Goal: Information Seeking & Learning: Learn about a topic

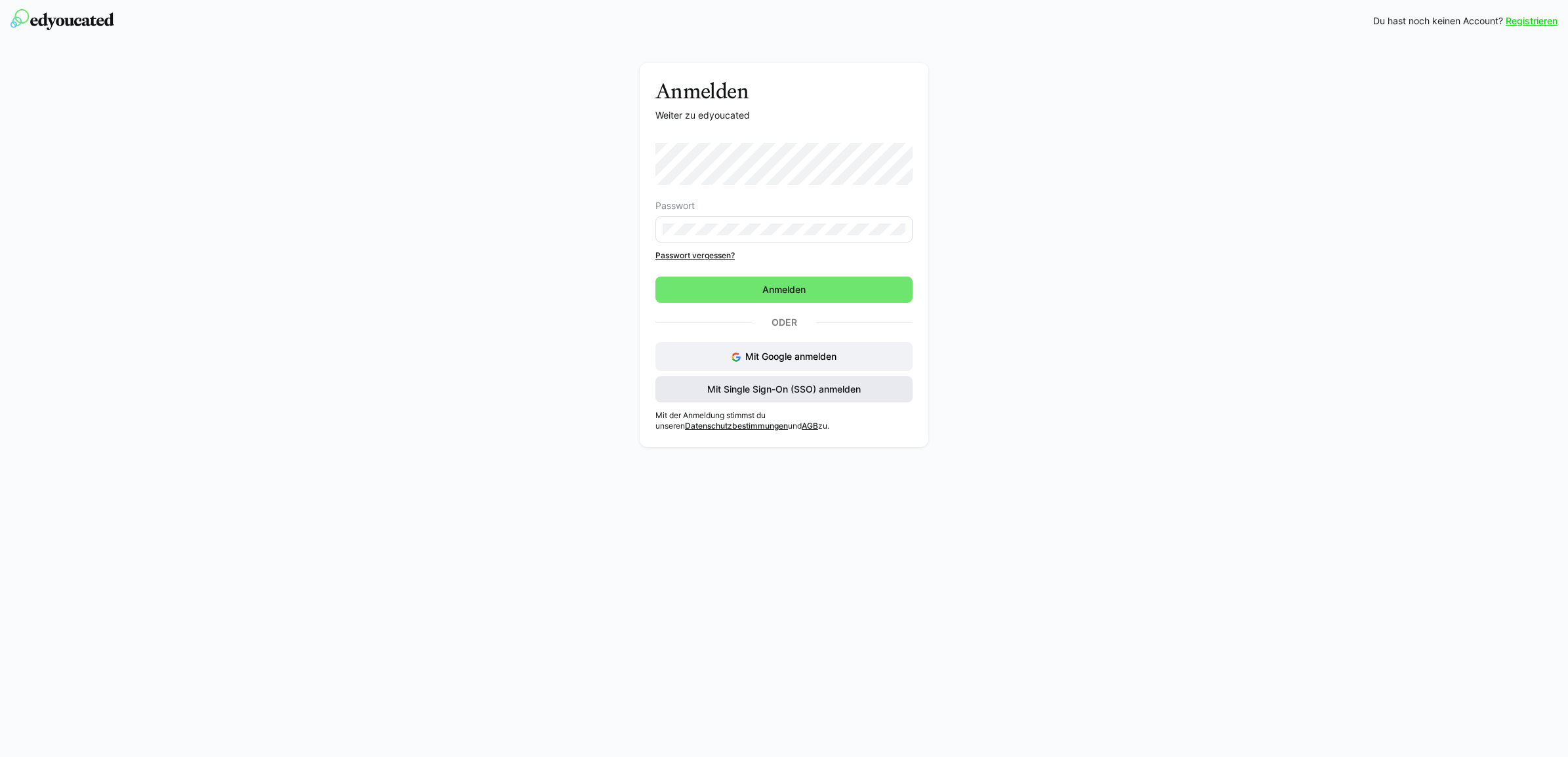
click at [731, 392] on span "Mit Single Sign-On (SSO) anmelden" at bounding box center [783, 389] width 158 height 13
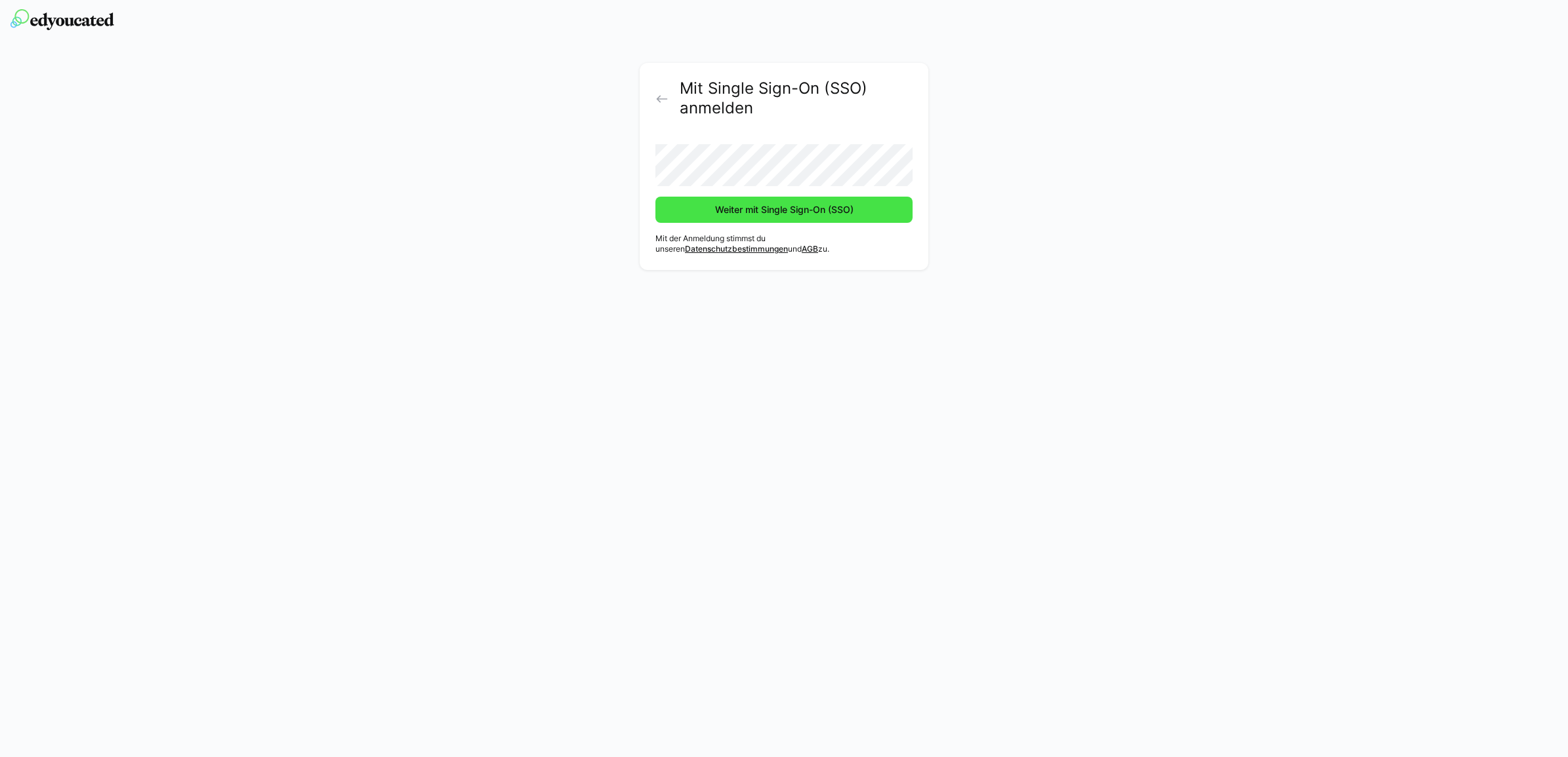
click at [667, 201] on span "Weiter mit Single Sign-On (SSO)" at bounding box center [783, 209] width 257 height 26
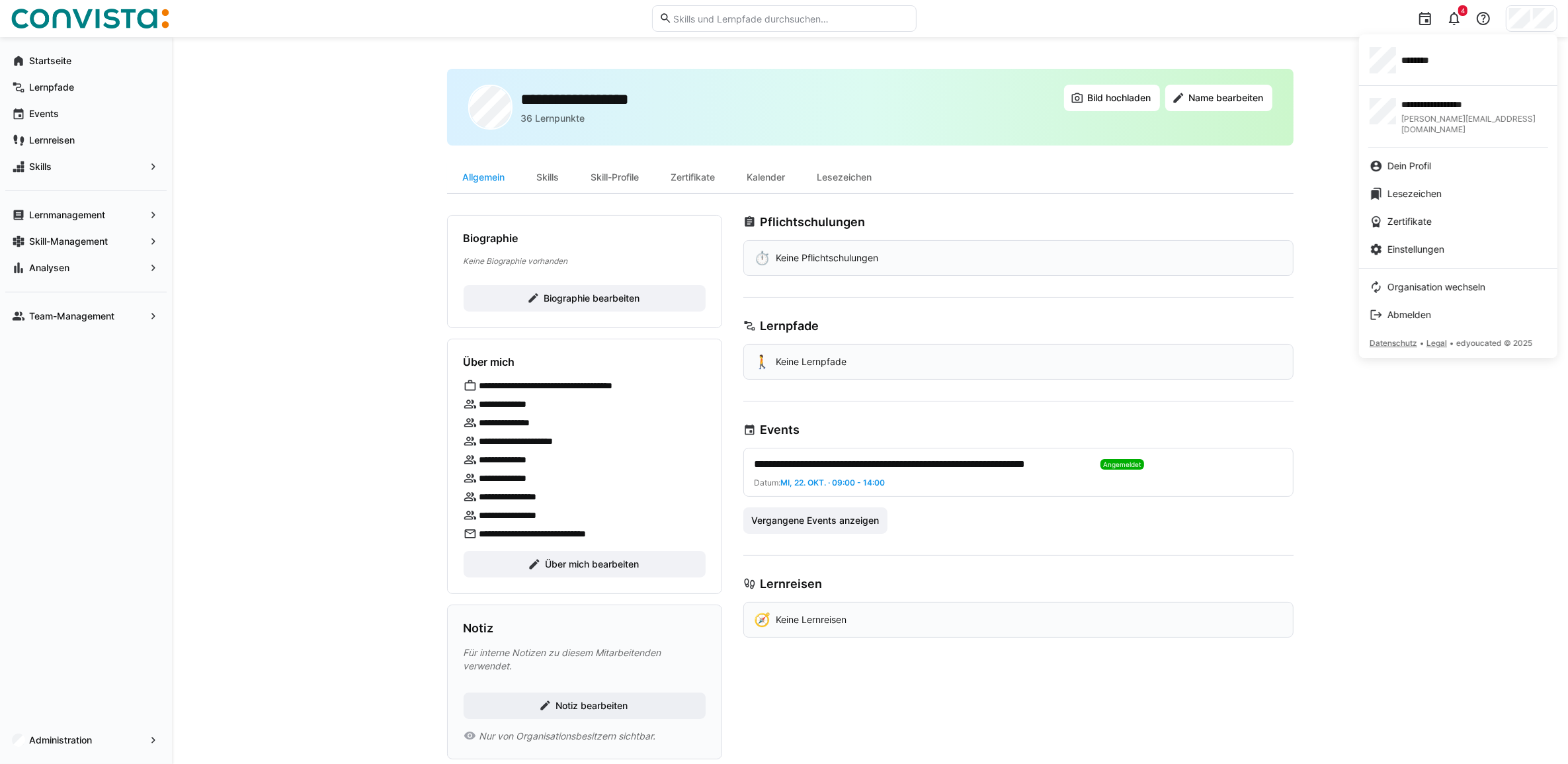
click at [939, 190] on div at bounding box center [784, 382] width 1568 height 764
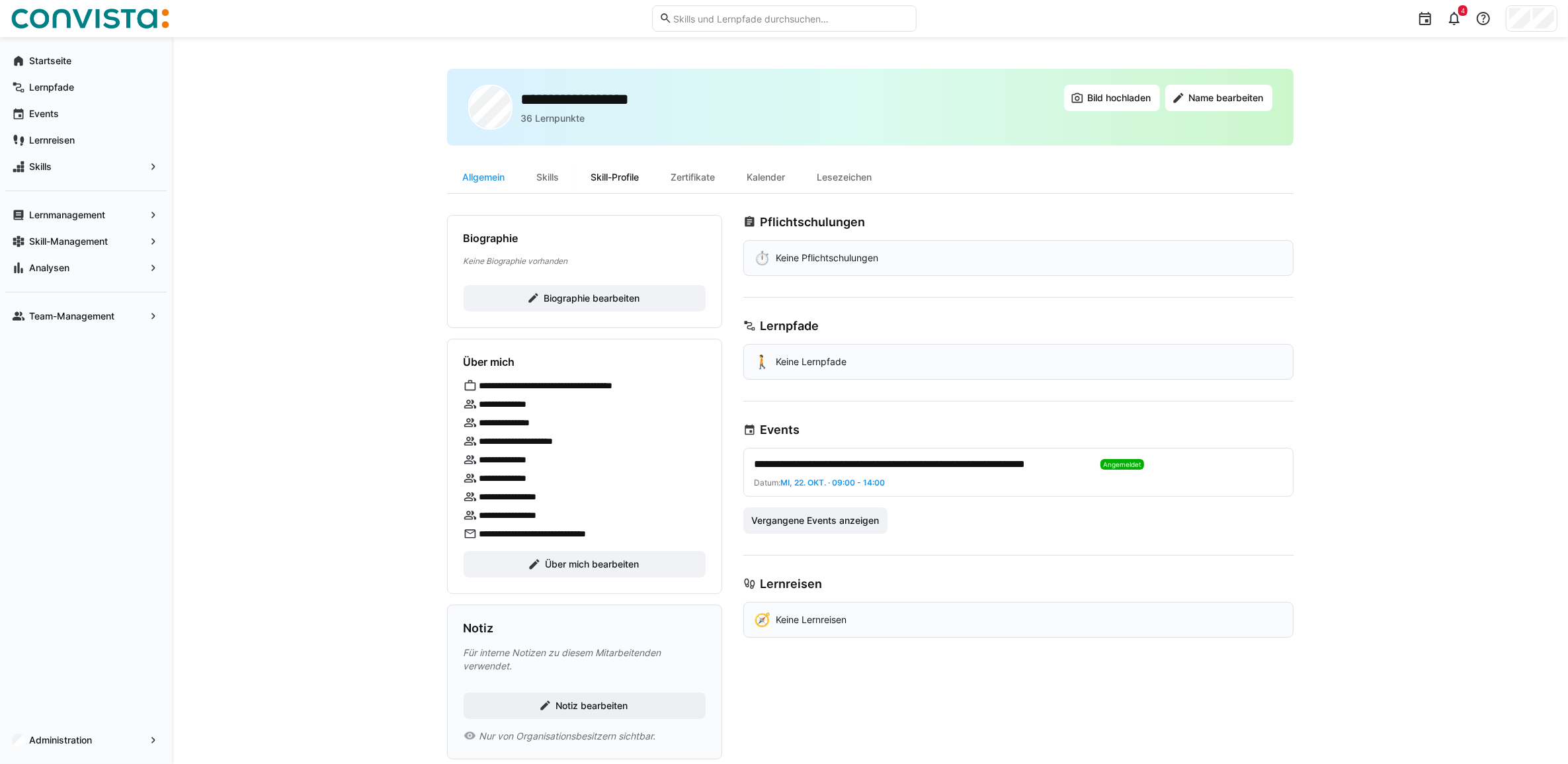
click at [612, 176] on div "Skill-Profile" at bounding box center [615, 178] width 80 height 32
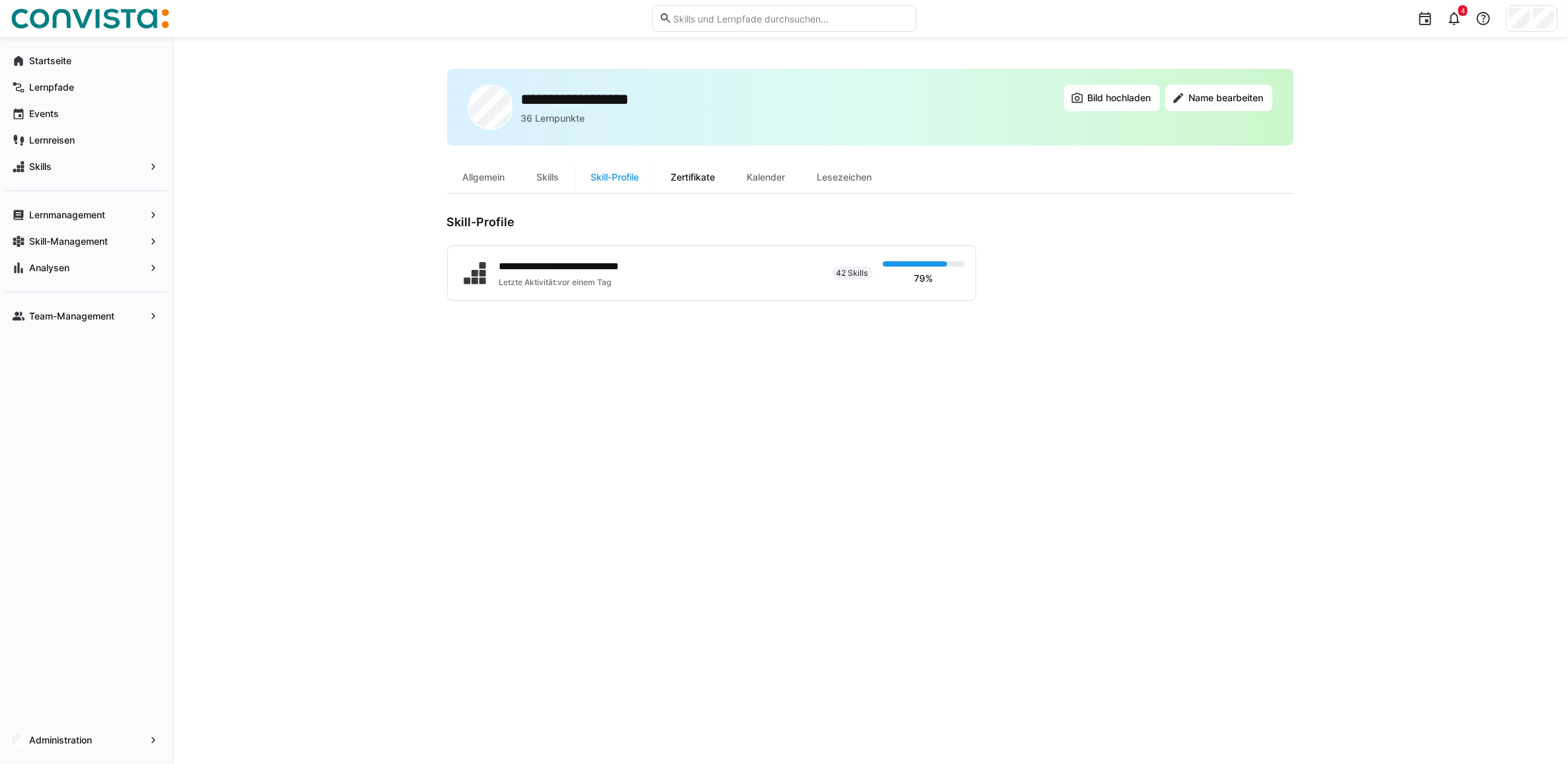
click at [683, 179] on div "Zertifikate" at bounding box center [694, 178] width 76 height 32
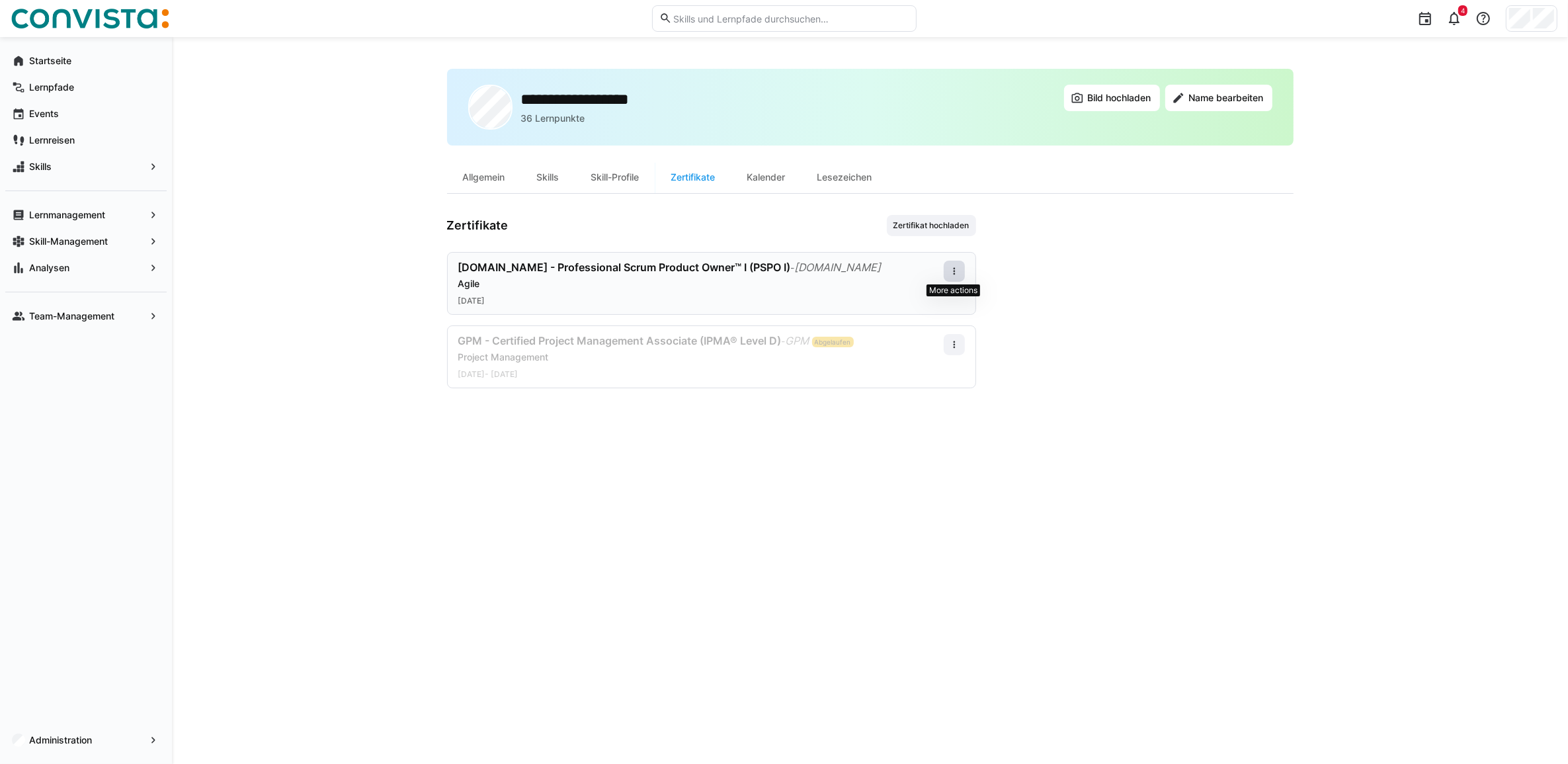
click at [953, 277] on span at bounding box center [954, 271] width 21 height 21
click at [914, 299] on div "Herunterladen" at bounding box center [929, 301] width 53 height 10
click at [773, 179] on div "Kalender" at bounding box center [766, 178] width 70 height 32
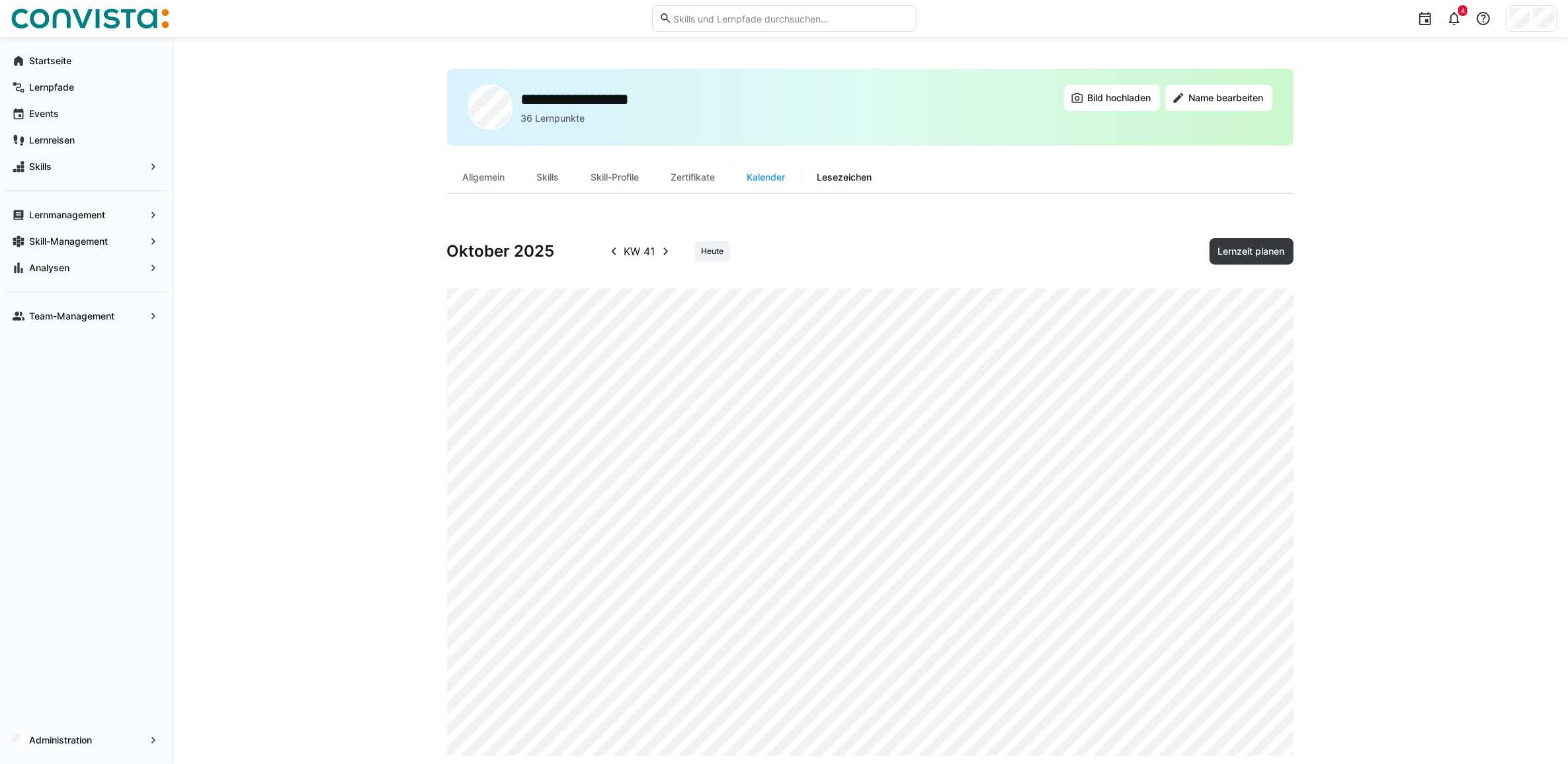
click at [866, 180] on div "Lesezeichen" at bounding box center [845, 178] width 87 height 32
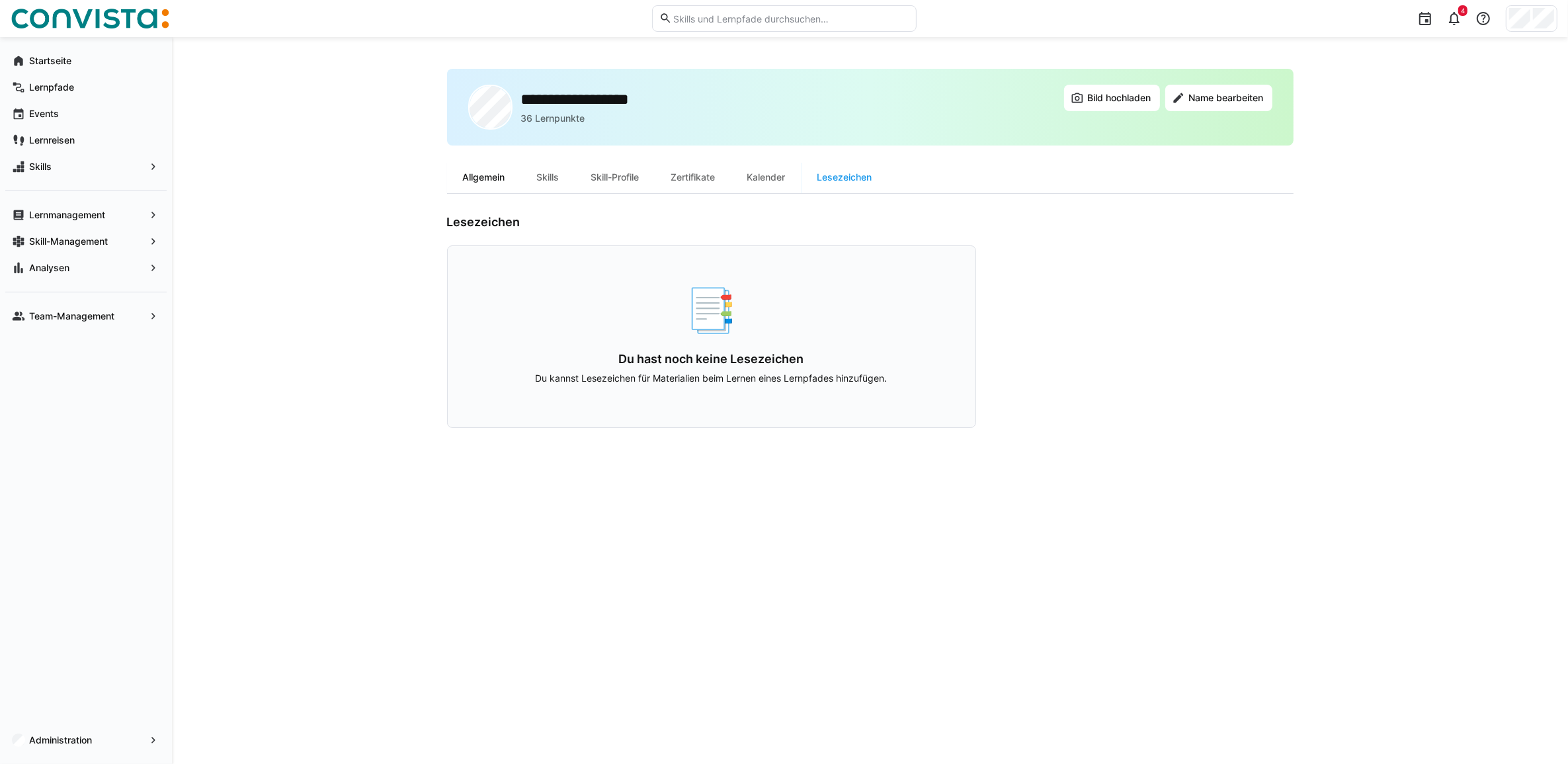
click at [488, 177] on div "Allgemein" at bounding box center [484, 178] width 74 height 32
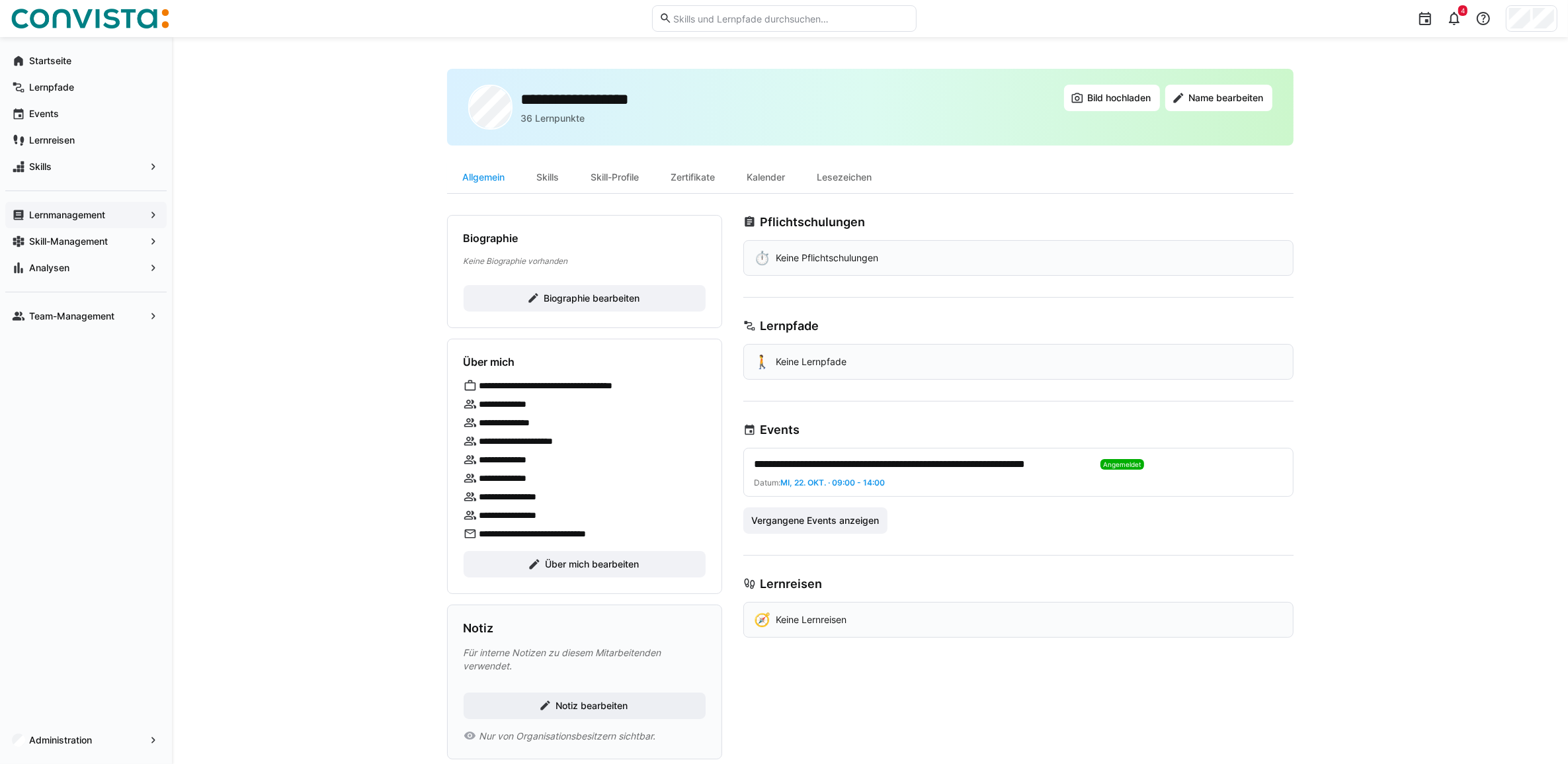
click at [0, 0] on app-navigation-label "Lernmanagement" at bounding box center [0, 0] width 0 height 0
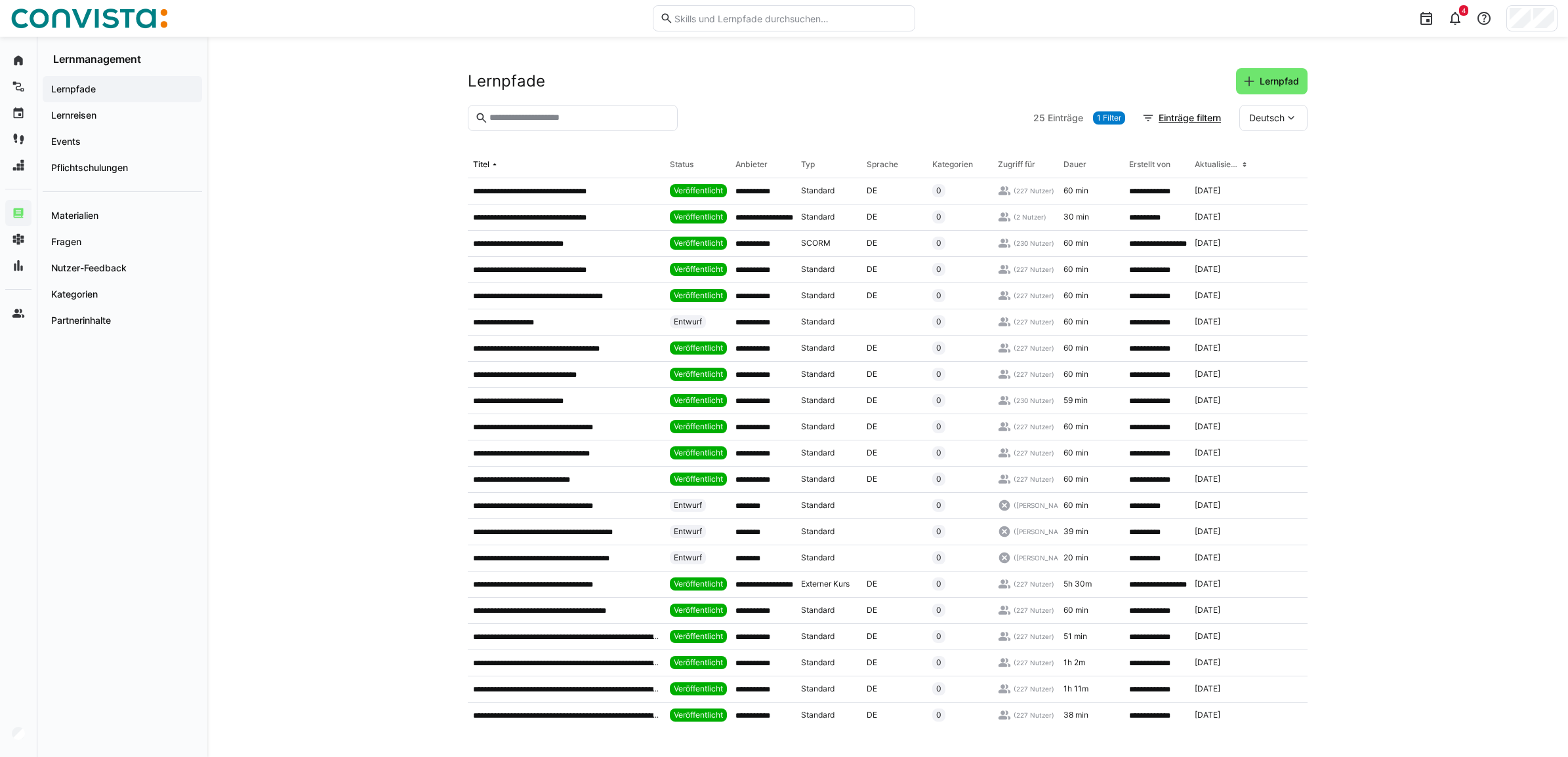
click at [540, 129] on eds-input at bounding box center [572, 118] width 210 height 26
click at [538, 121] on input "text" at bounding box center [579, 117] width 182 height 12
type input "*****"
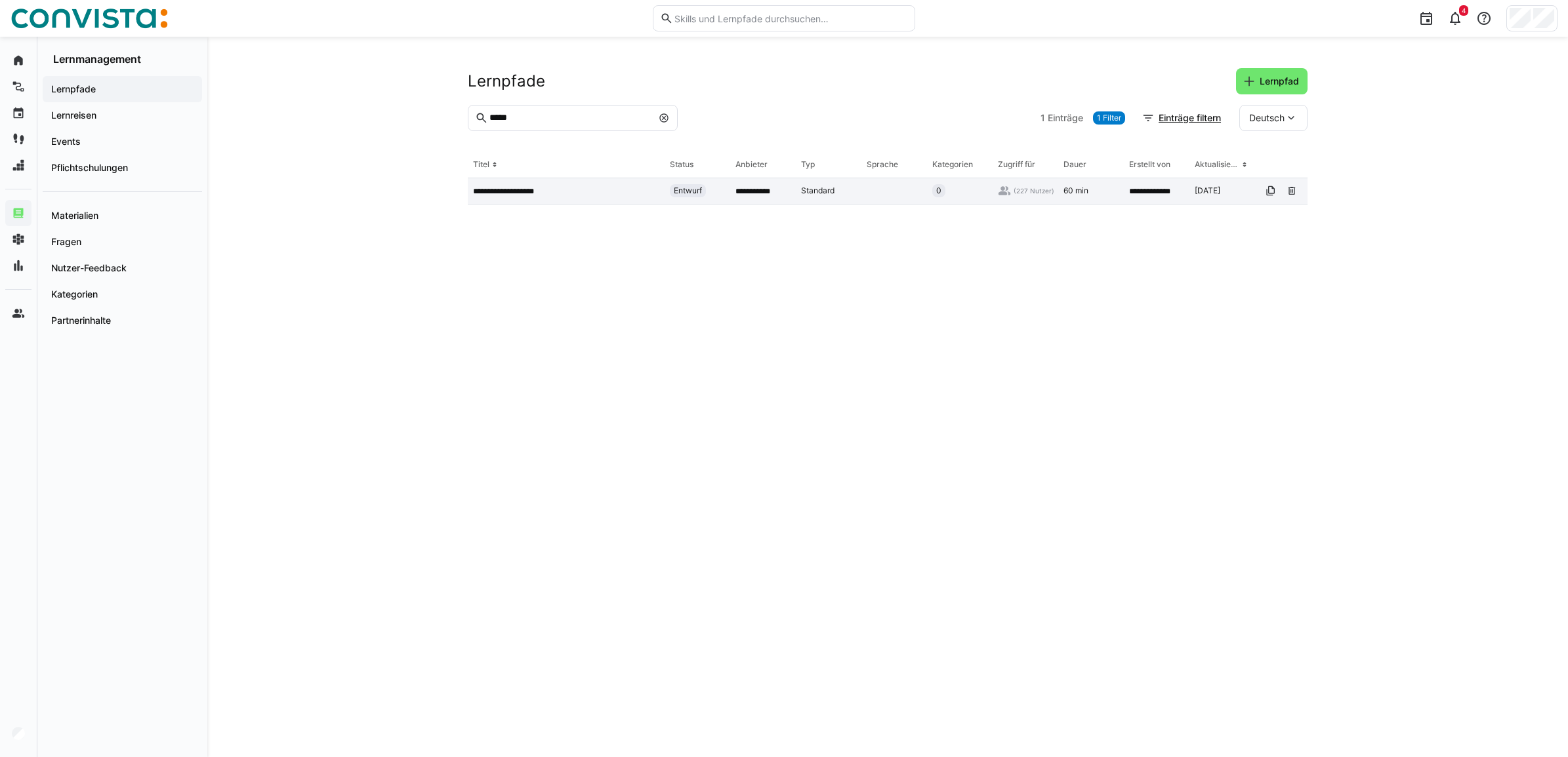
click at [536, 194] on p "**********" at bounding box center [511, 191] width 76 height 10
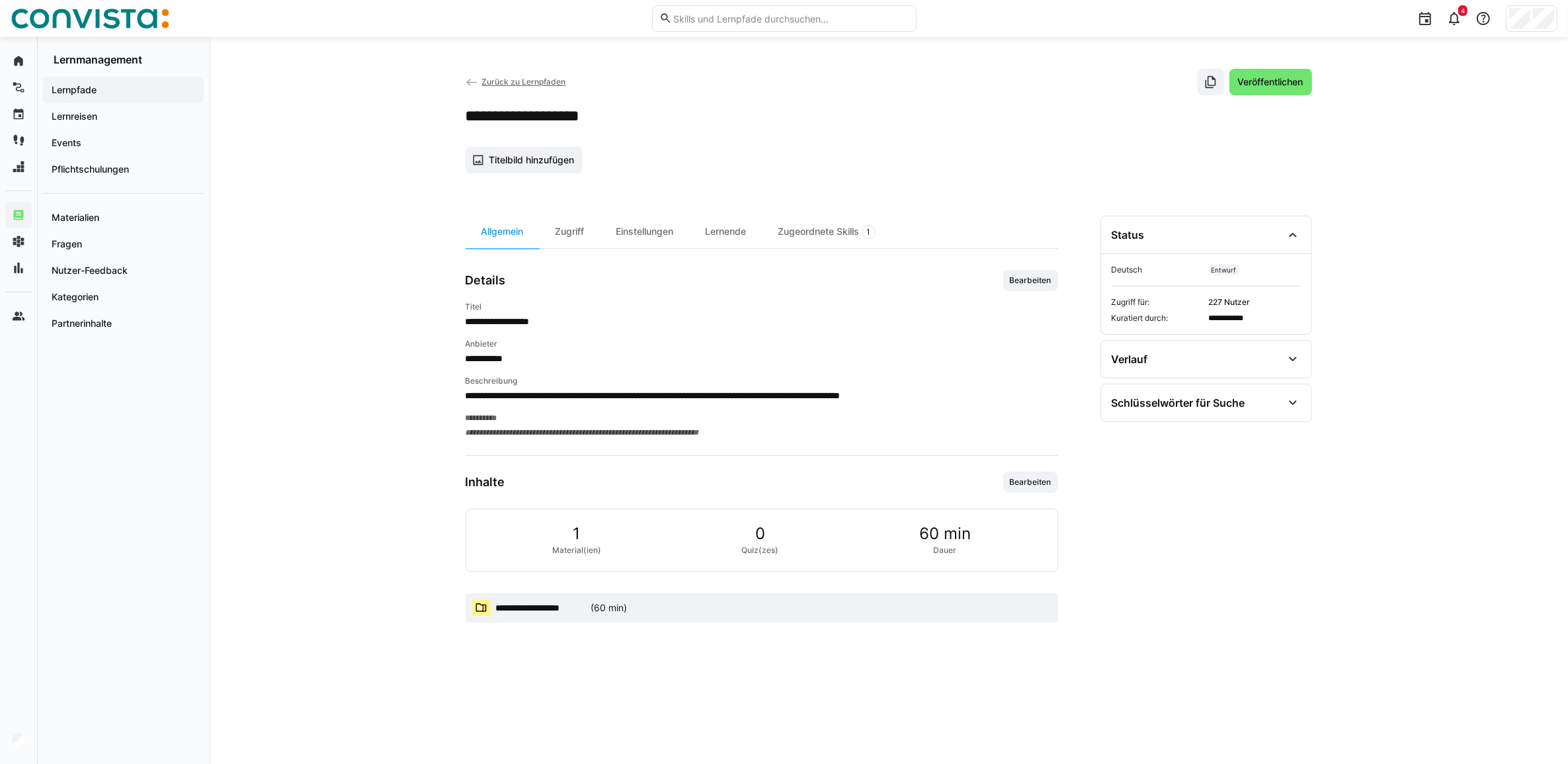
click at [602, 606] on div "(60 min)" at bounding box center [609, 608] width 36 height 13
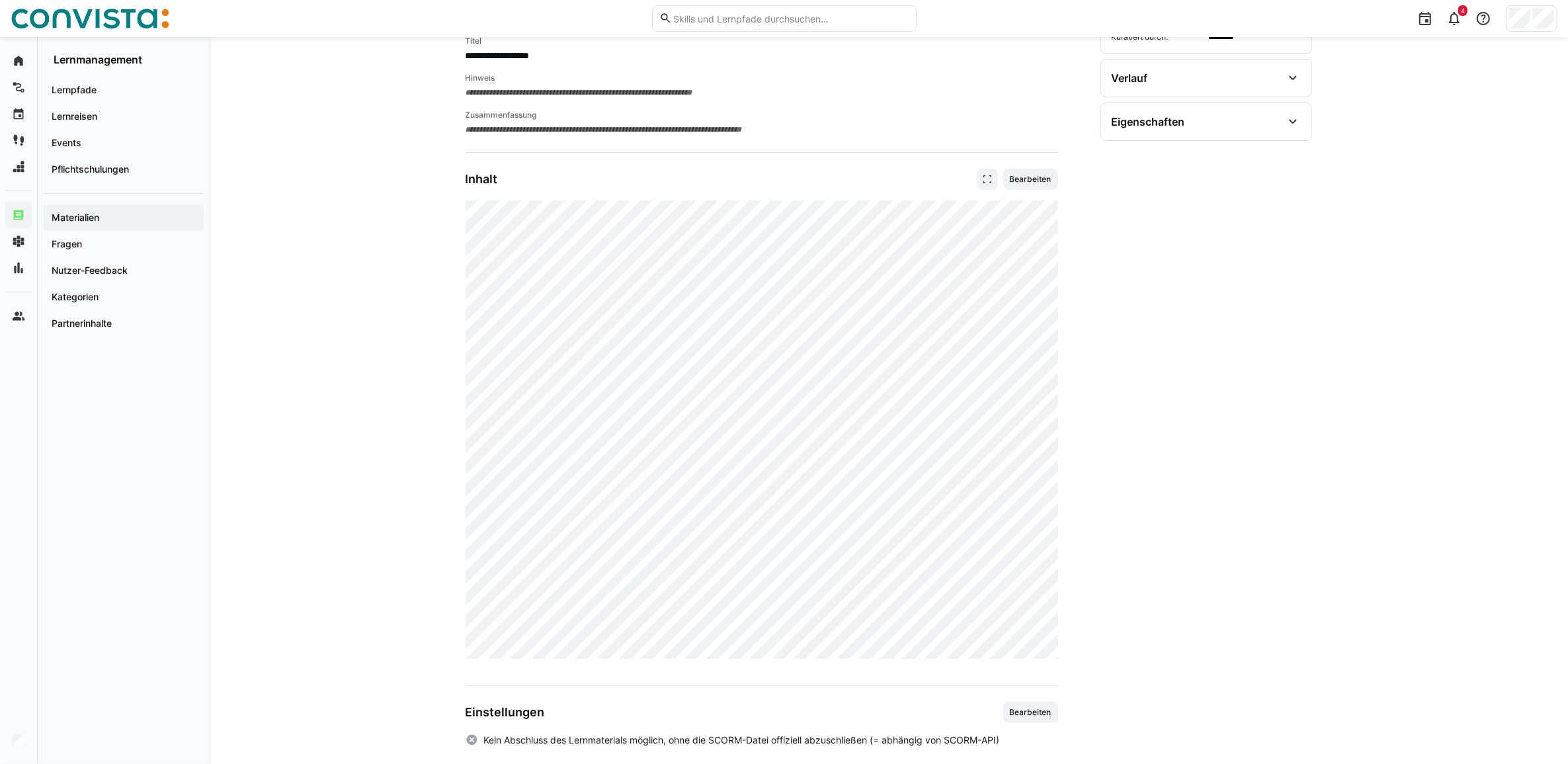
scroll to position [222, 0]
